Goal: Task Accomplishment & Management: Manage account settings

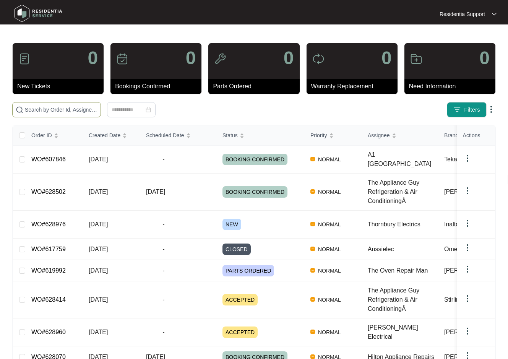
click at [70, 112] on input "text" at bounding box center [61, 109] width 73 height 8
paste input "598295"
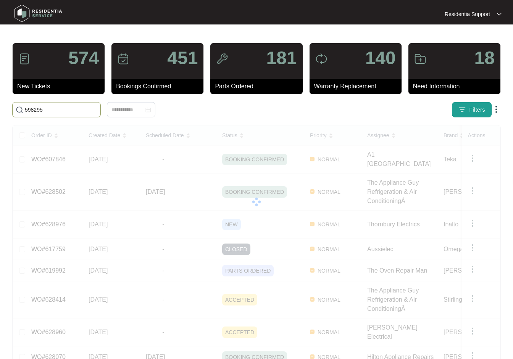
click at [467, 107] on button "Filters" at bounding box center [472, 109] width 40 height 15
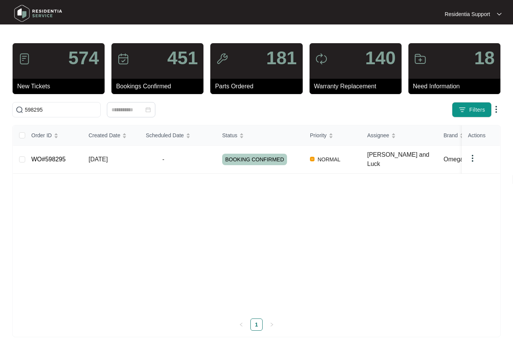
click at [200, 218] on div "Order ID Created Date Scheduled Date Status Priority Assignee Brand Model Custo…" at bounding box center [256, 218] width 487 height 187
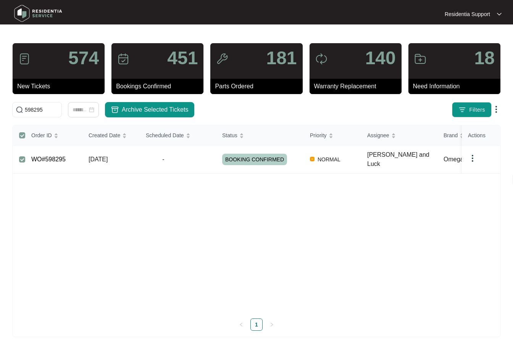
click at [476, 159] on img at bounding box center [472, 158] width 9 height 9
click at [482, 173] on span "Archive" at bounding box center [483, 173] width 18 height 8
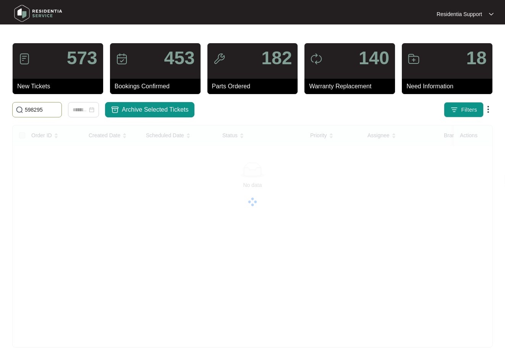
drag, startPoint x: 46, startPoint y: 108, endPoint x: 34, endPoint y: 89, distance: 22.6
click at [0, 89] on html "Residentia Support Residentia... 573 New Tickets 453 Bookings Confirmed 182 Par…" at bounding box center [252, 179] width 505 height 359
paste input "620543"
click at [47, 108] on input "620543" at bounding box center [42, 109] width 34 height 8
type input "620543"
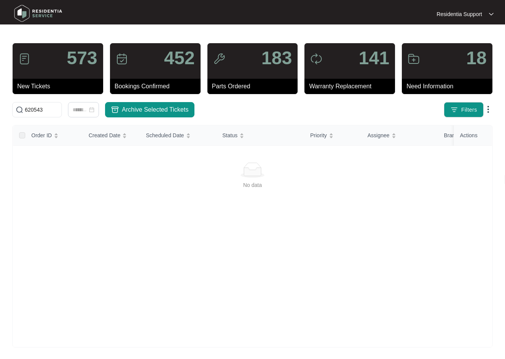
drag, startPoint x: 99, startPoint y: 222, endPoint x: 50, endPoint y: 8, distance: 219.8
click at [99, 222] on div "No data" at bounding box center [252, 246] width 479 height 204
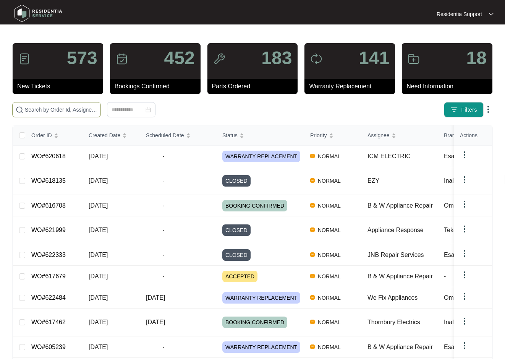
click at [74, 108] on input "text" at bounding box center [61, 109] width 73 height 8
paste input "620543"
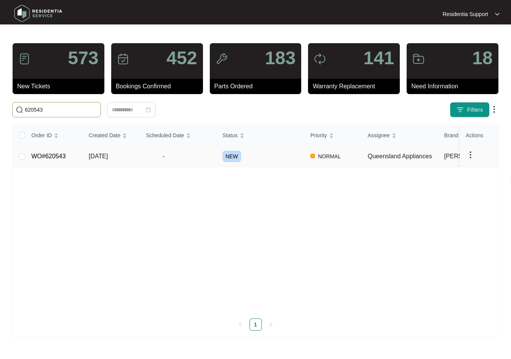
type input "620543"
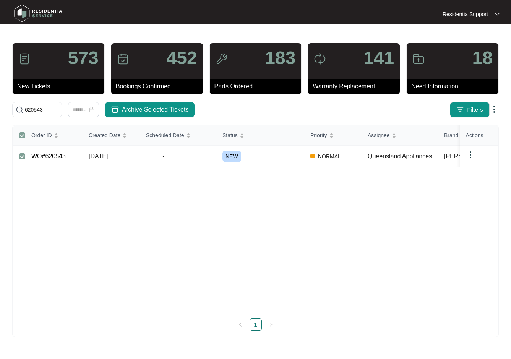
click at [464, 153] on td at bounding box center [478, 156] width 38 height 21
click at [470, 155] on img at bounding box center [470, 154] width 9 height 9
click at [478, 170] on span "Archive" at bounding box center [481, 170] width 18 height 8
